Goal: Check status

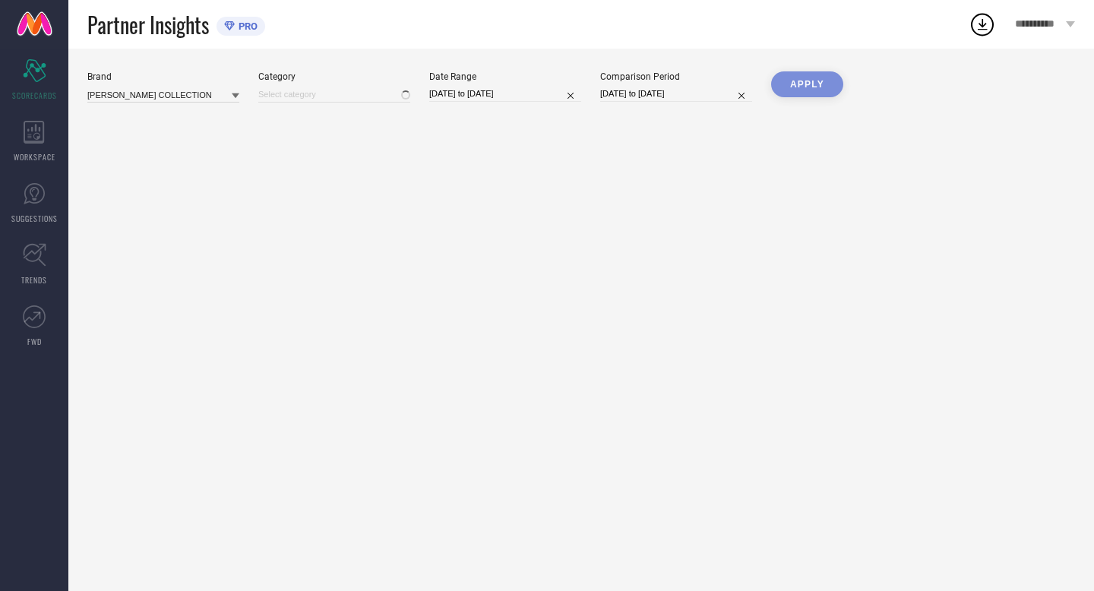
type input "All"
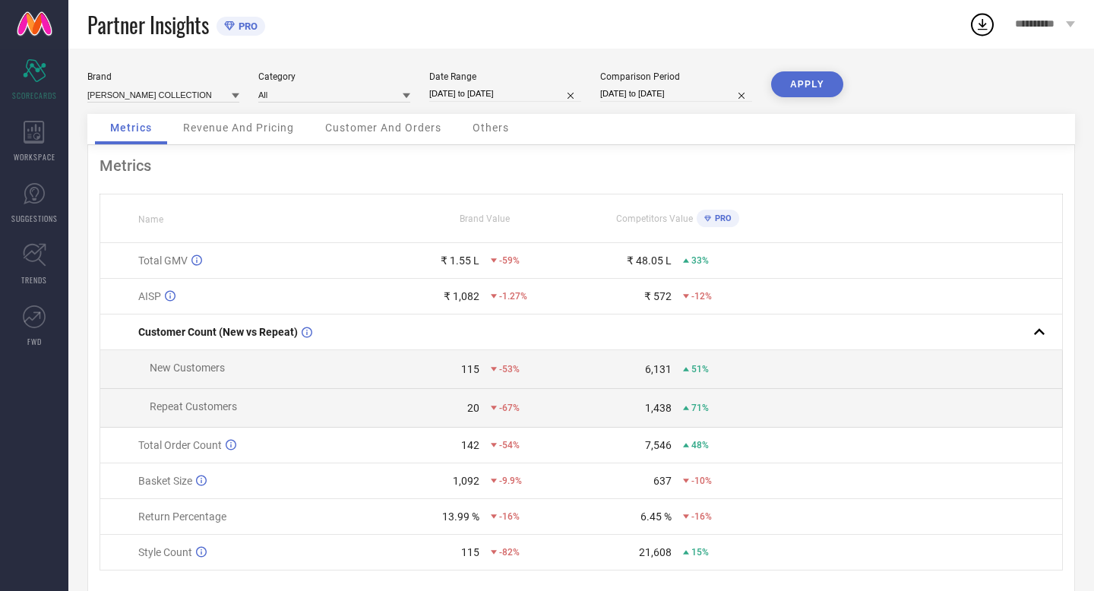
click at [533, 93] on input "[DATE] to [DATE]" at bounding box center [505, 94] width 152 height 16
select select "8"
select select "2025"
select select "9"
select select "2025"
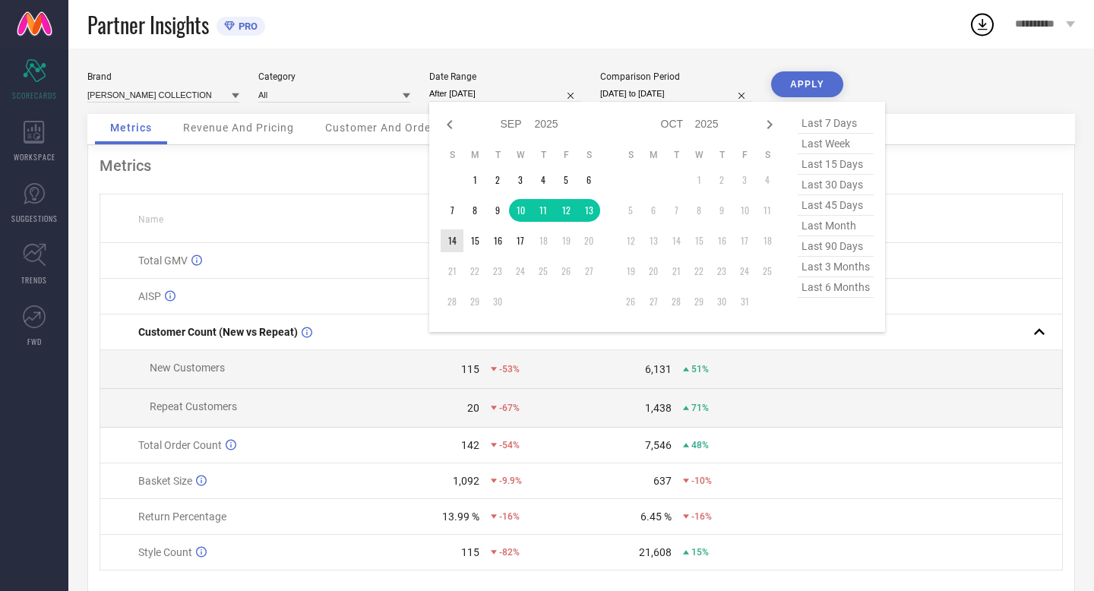
click at [453, 238] on td "14" at bounding box center [452, 240] width 23 height 23
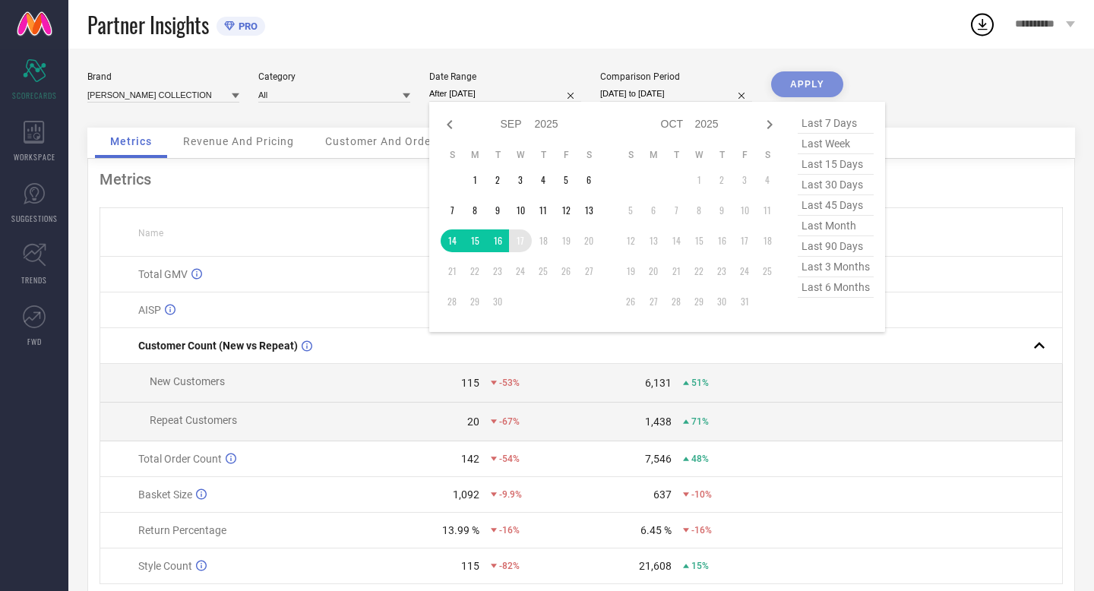
type input "[DATE] to [DATE]"
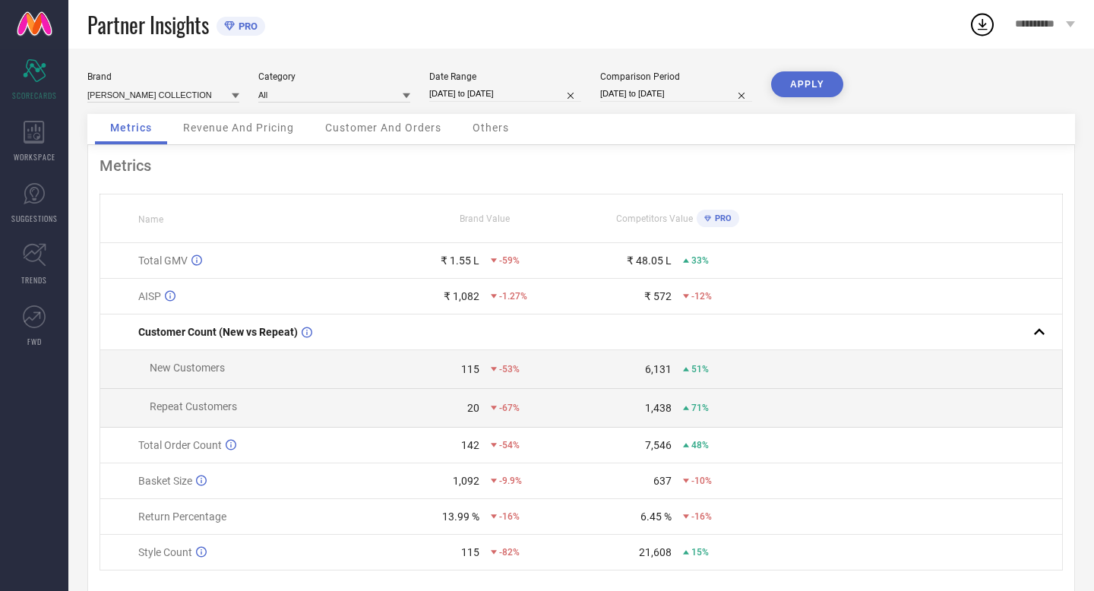
click at [706, 90] on input "[DATE] to [DATE]" at bounding box center [676, 94] width 152 height 16
select select "8"
select select "2024"
select select "9"
select select "2024"
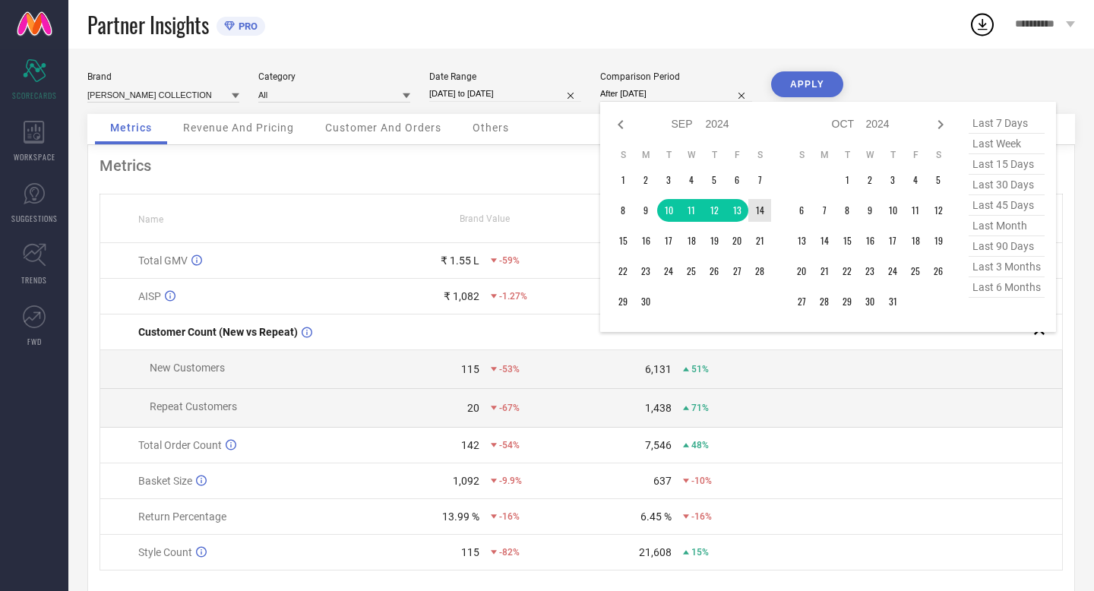
click at [762, 208] on td "14" at bounding box center [759, 210] width 23 height 23
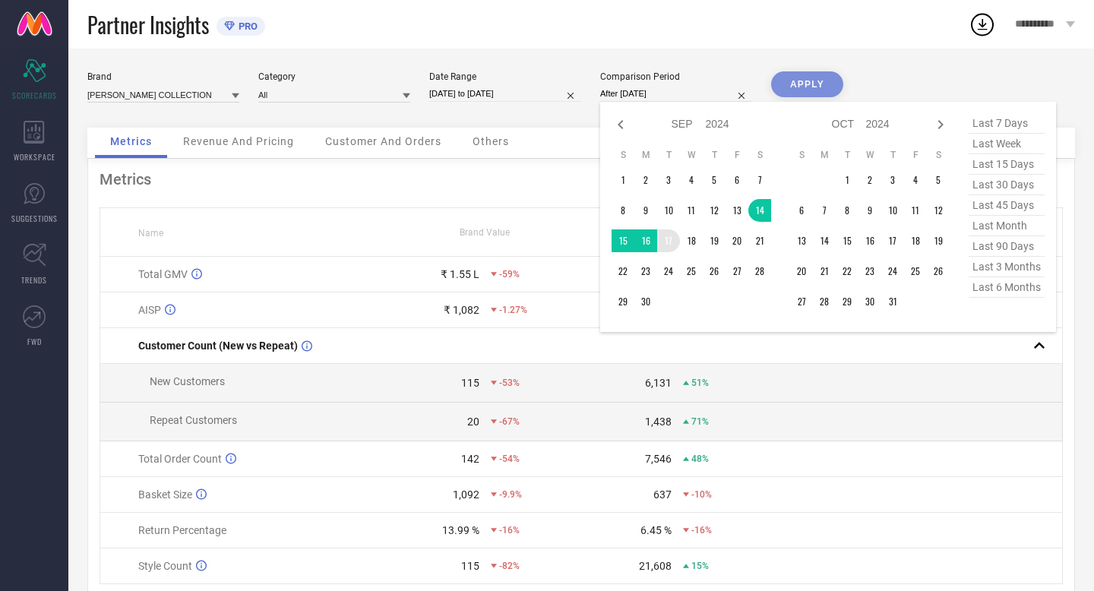
type input "[DATE] to [DATE]"
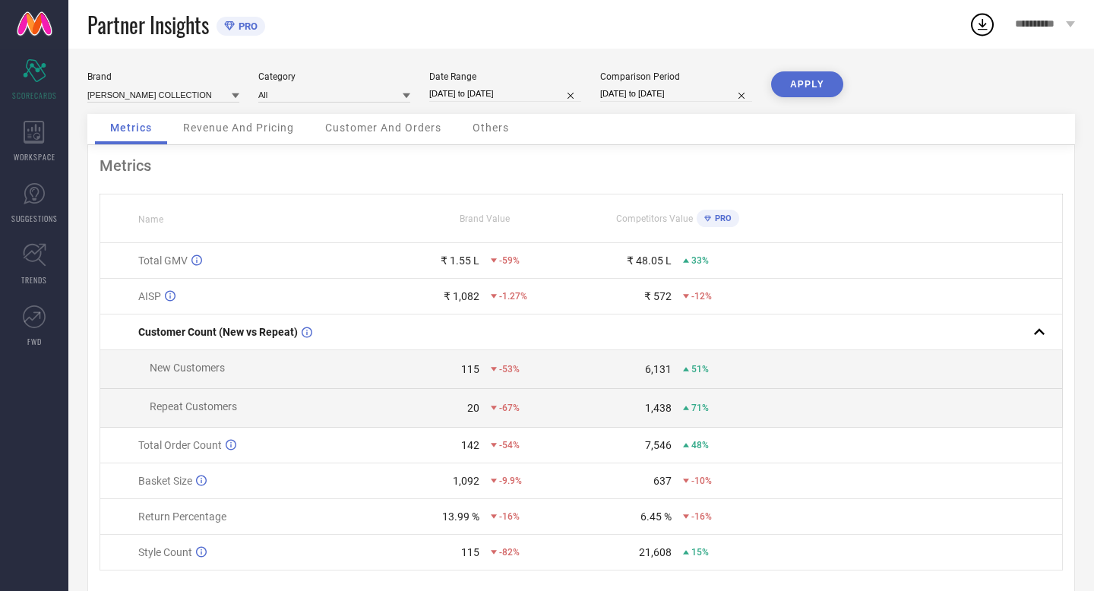
click at [796, 76] on button "APPLY" at bounding box center [807, 84] width 72 height 26
